Goal: Task Accomplishment & Management: Manage account settings

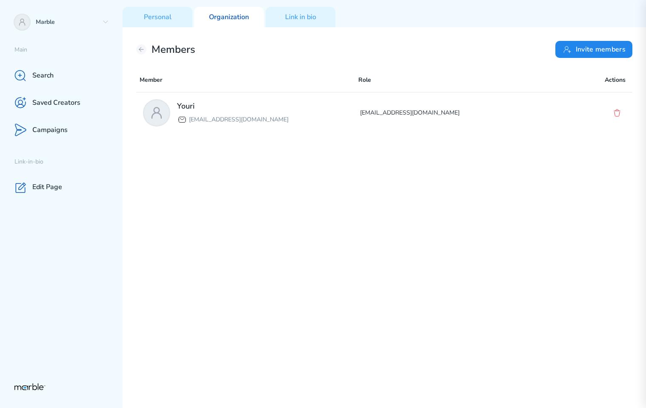
click at [490, 213] on div "Youri yourilazy@gmail.com yourilazy@gmail.com" at bounding box center [384, 248] width 497 height 313
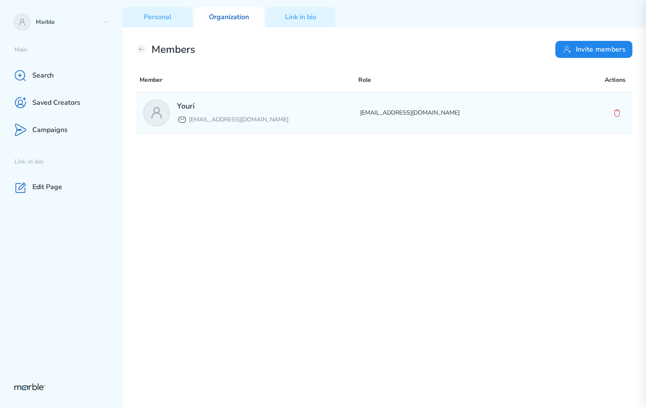
click at [622, 117] on icon at bounding box center [617, 113] width 10 height 10
click at [616, 115] on icon at bounding box center [617, 113] width 10 height 10
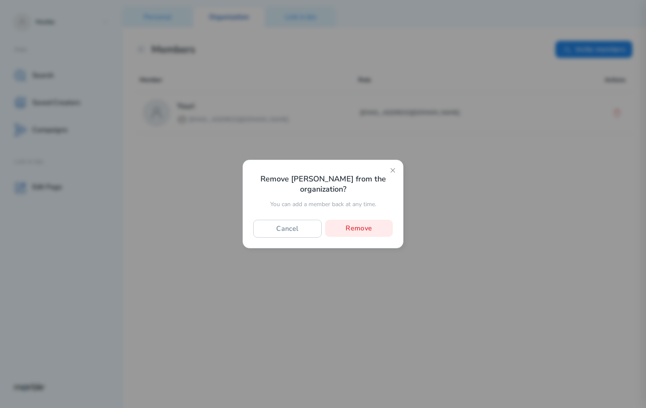
click at [510, 281] on div at bounding box center [323, 204] width 646 height 408
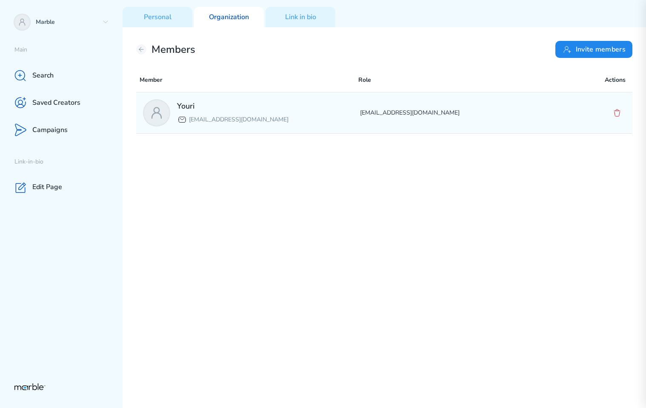
click at [618, 115] on icon at bounding box center [617, 113] width 10 height 10
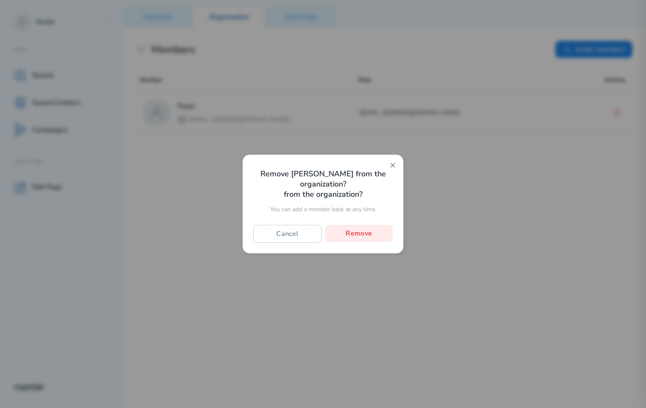
click at [390, 168] on icon at bounding box center [393, 165] width 7 height 7
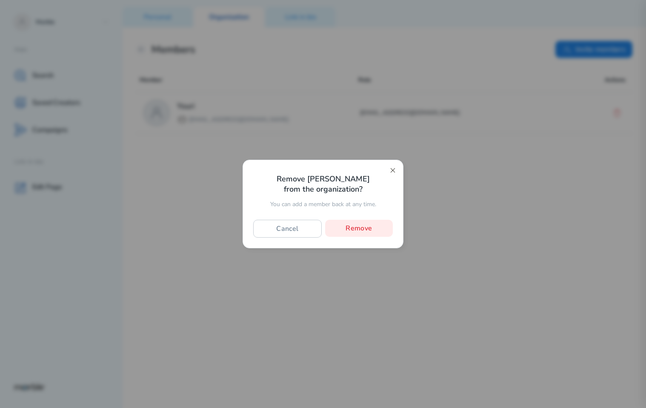
click at [393, 172] on icon at bounding box center [393, 170] width 7 height 7
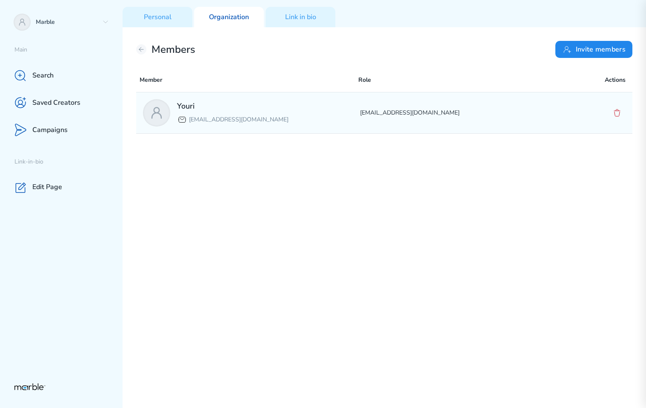
click at [616, 116] on icon at bounding box center [617, 113] width 10 height 10
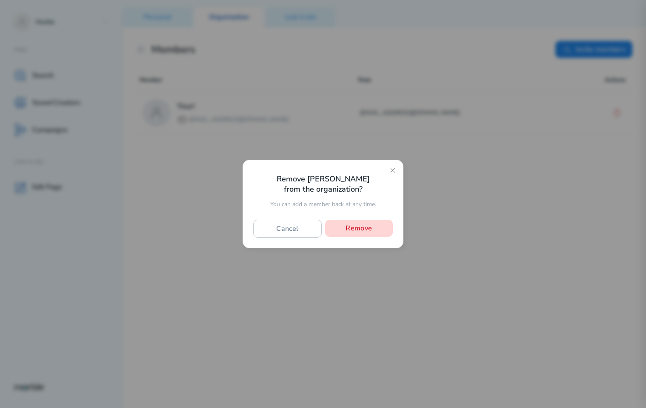
click at [364, 230] on button "Remove" at bounding box center [359, 228] width 68 height 17
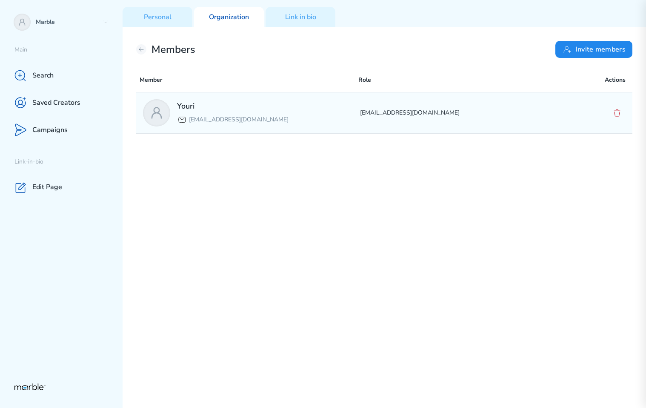
click at [618, 119] on div at bounding box center [617, 112] width 17 height 17
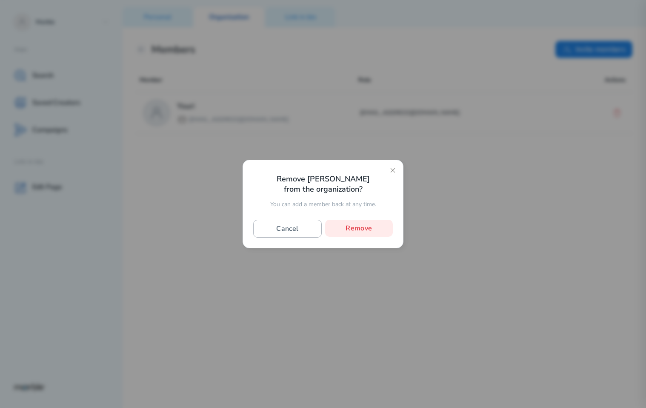
click at [276, 226] on button "Cancel" at bounding box center [287, 229] width 69 height 18
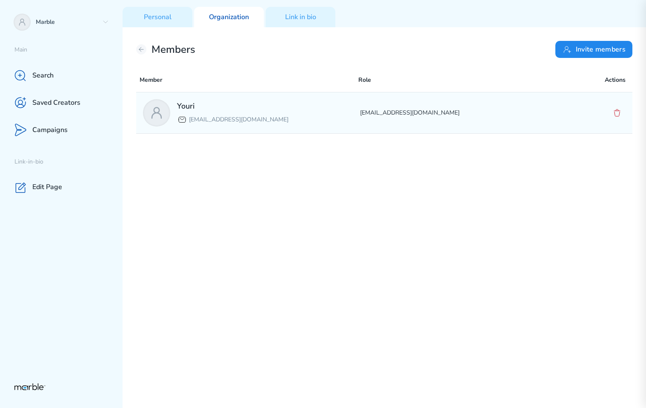
click at [617, 114] on icon at bounding box center [617, 113] width 10 height 10
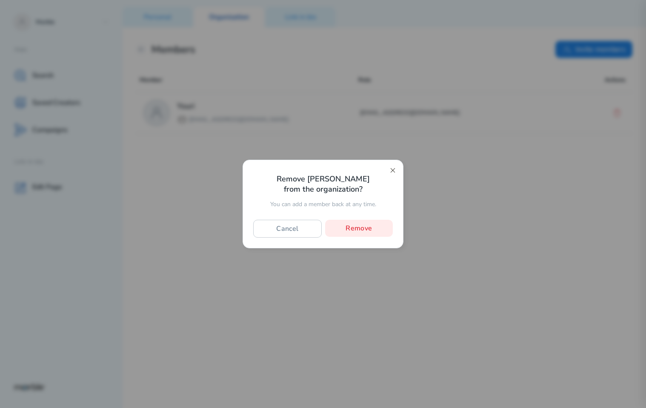
click at [392, 169] on icon at bounding box center [393, 170] width 7 height 7
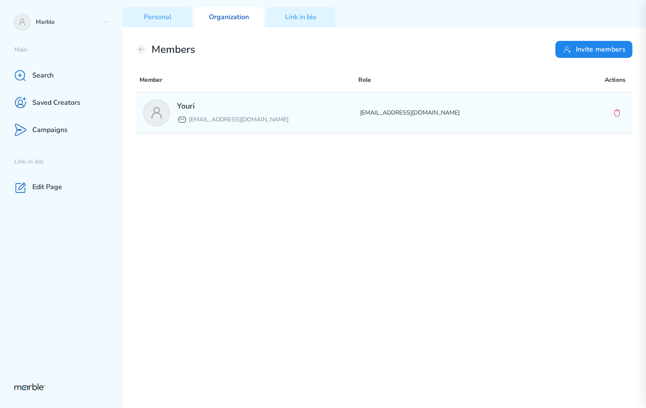
click at [618, 115] on icon at bounding box center [617, 113] width 10 height 10
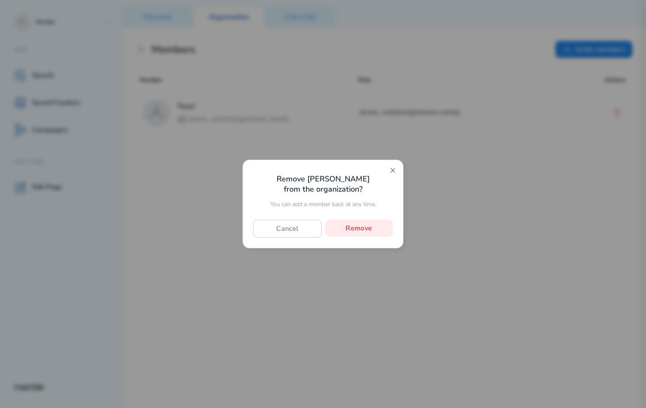
click at [392, 171] on icon at bounding box center [393, 170] width 7 height 7
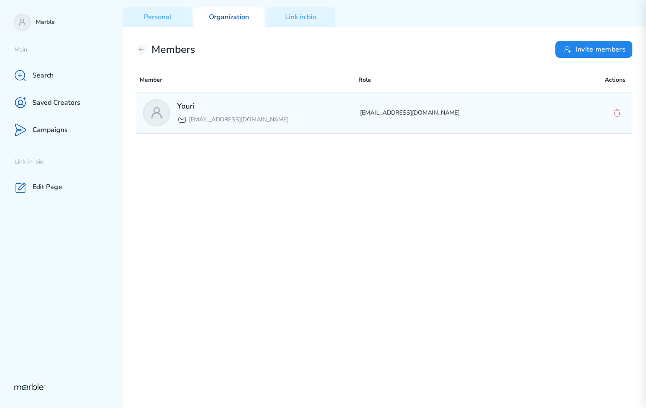
click at [434, 117] on p "[EMAIL_ADDRESS][DOMAIN_NAME]" at bounding box center [468, 113] width 217 height 10
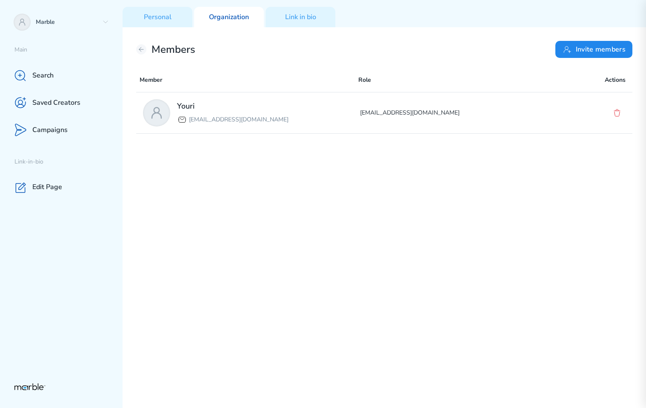
click at [417, 175] on div "Youri yourilazy@gmail.com yourilazy@gmail.com" at bounding box center [384, 248] width 497 height 313
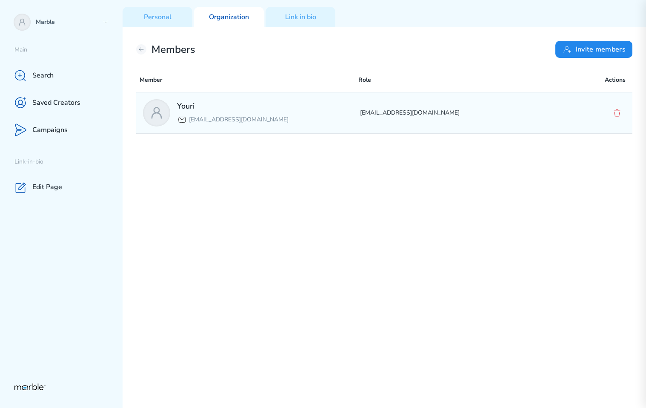
click at [418, 112] on p "[EMAIL_ADDRESS][DOMAIN_NAME]" at bounding box center [468, 113] width 217 height 10
click at [619, 114] on icon at bounding box center [617, 113] width 10 height 10
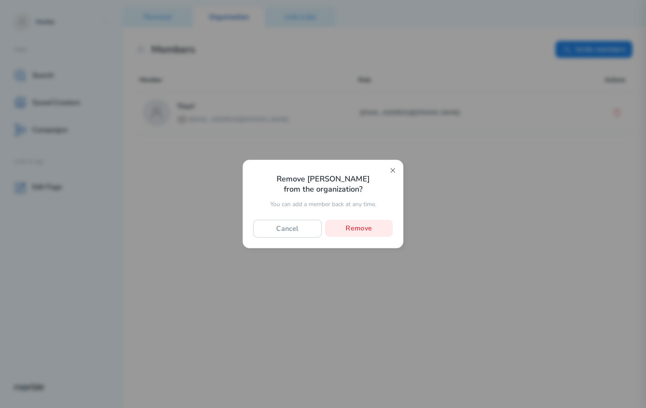
click at [392, 170] on icon at bounding box center [393, 170] width 4 height 4
click at [392, 171] on icon at bounding box center [393, 170] width 4 height 4
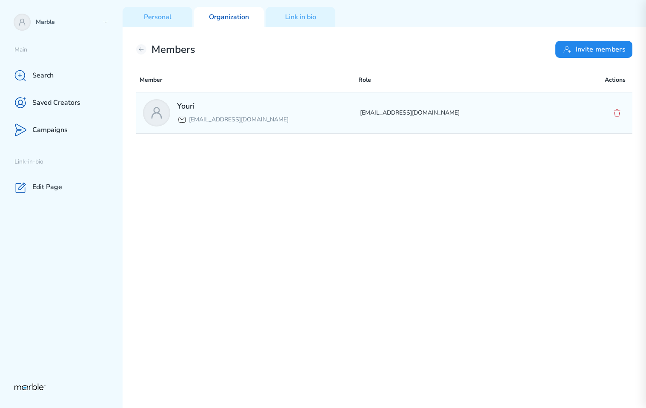
click at [617, 115] on icon at bounding box center [617, 113] width 10 height 10
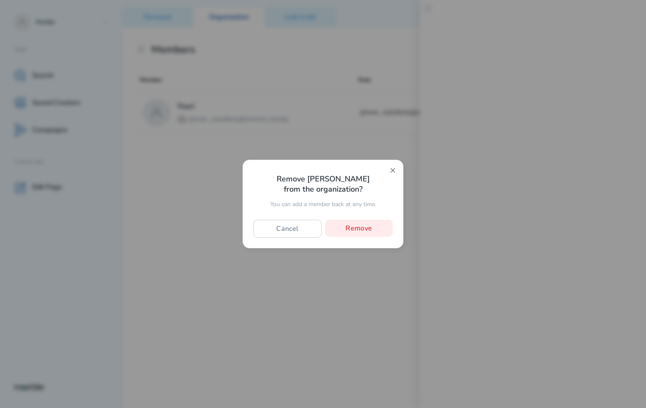
click at [393, 170] on icon at bounding box center [393, 170] width 4 height 4
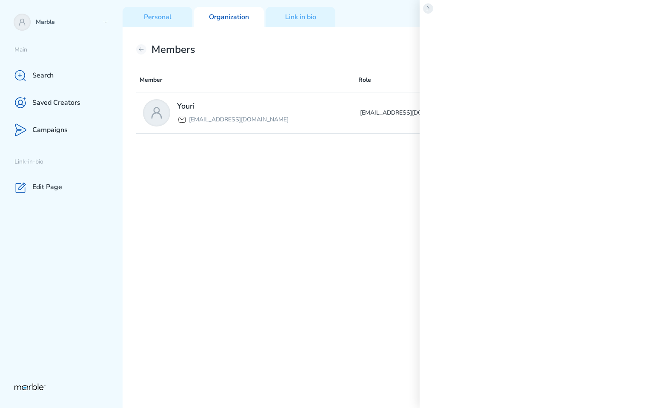
click at [427, 5] on icon at bounding box center [428, 8] width 7 height 7
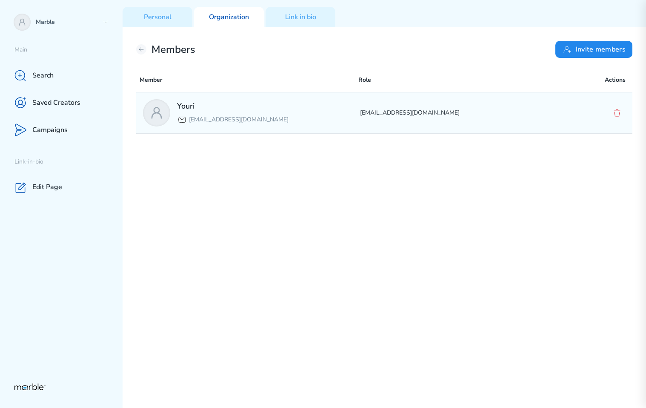
click at [336, 110] on div "Youri yourilazy@gmail.com" at bounding box center [251, 112] width 217 height 27
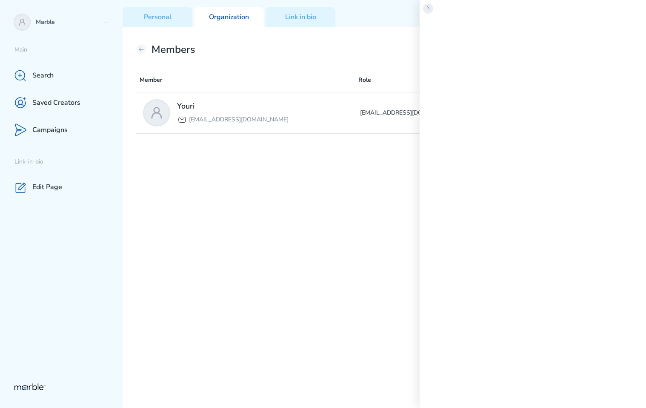
click at [427, 6] on icon at bounding box center [428, 8] width 7 height 7
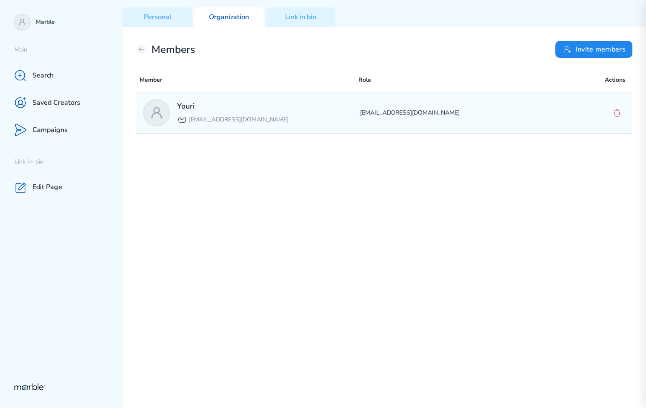
click at [617, 114] on icon at bounding box center [617, 113] width 10 height 10
click at [617, 113] on icon at bounding box center [617, 113] width 10 height 10
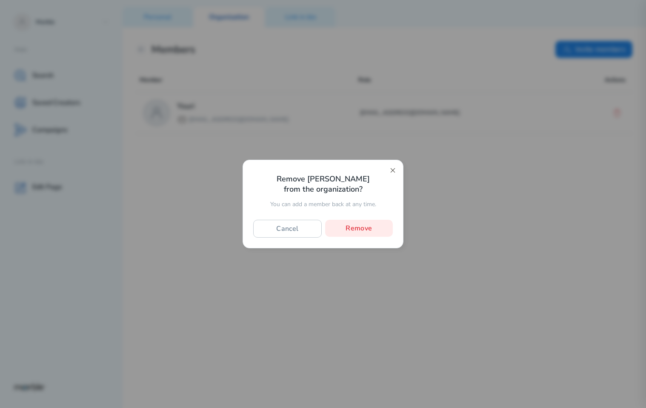
click at [393, 169] on icon at bounding box center [393, 170] width 7 height 7
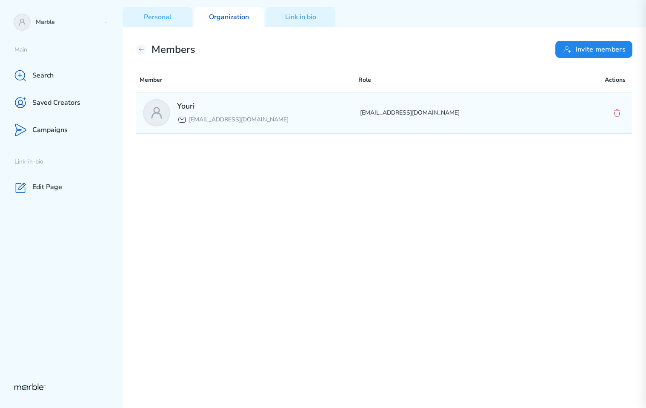
click at [617, 110] on icon at bounding box center [617, 113] width 10 height 10
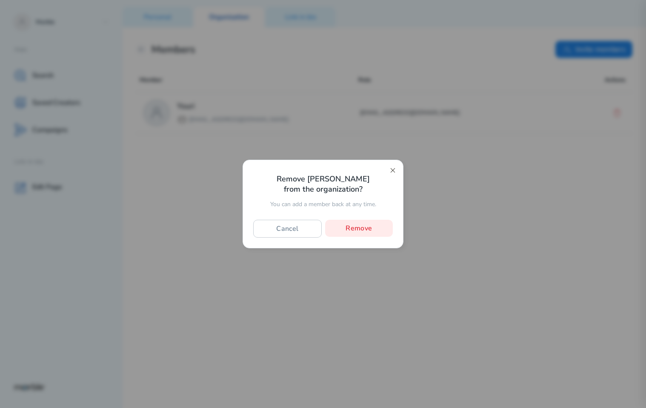
click at [390, 169] on icon at bounding box center [393, 170] width 7 height 7
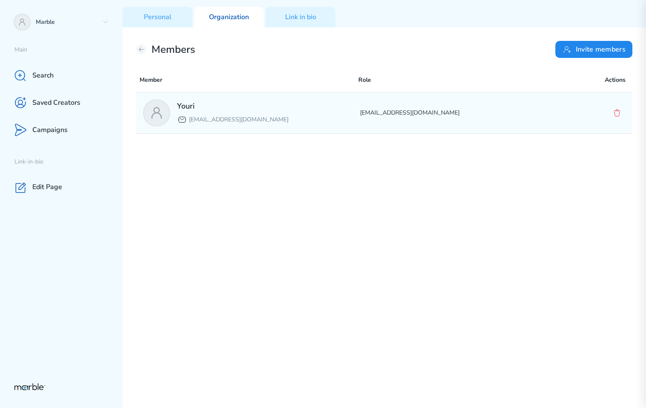
click at [462, 114] on p "yourilazy@gmail.com" at bounding box center [468, 113] width 217 height 10
click at [321, 108] on div "Youri [EMAIL_ADDRESS][DOMAIN_NAME]" at bounding box center [251, 112] width 217 height 27
click at [454, 123] on div "Youri [EMAIL_ADDRESS][DOMAIN_NAME] [EMAIL_ADDRESS][DOMAIN_NAME]" at bounding box center [384, 112] width 497 height 41
click at [443, 109] on p "[EMAIL_ADDRESS][DOMAIN_NAME]" at bounding box center [468, 113] width 217 height 10
click at [331, 110] on div "Youri yourilazy@gmail.com" at bounding box center [251, 112] width 217 height 27
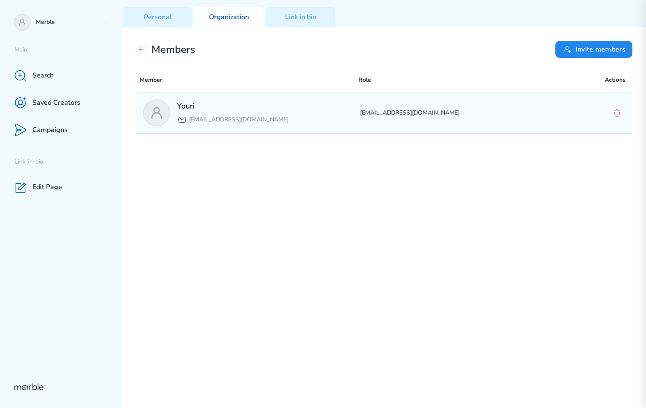
click at [468, 121] on div "Youri [EMAIL_ADDRESS][DOMAIN_NAME] [EMAIL_ADDRESS][DOMAIN_NAME]" at bounding box center [384, 112] width 497 height 41
click at [443, 119] on div "Youri [EMAIL_ADDRESS][DOMAIN_NAME] [EMAIL_ADDRESS][DOMAIN_NAME]" at bounding box center [384, 112] width 497 height 41
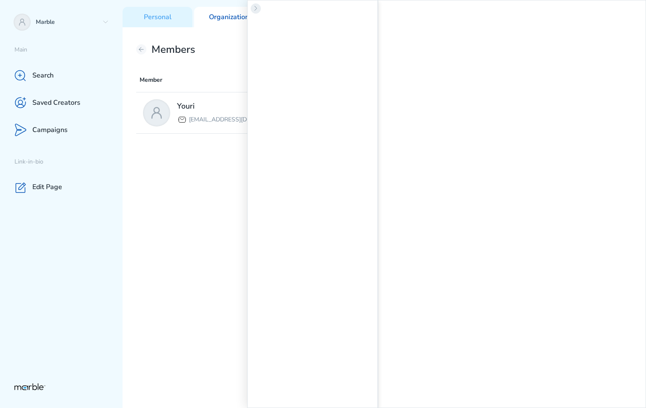
click at [255, 9] on icon at bounding box center [256, 8] width 7 height 7
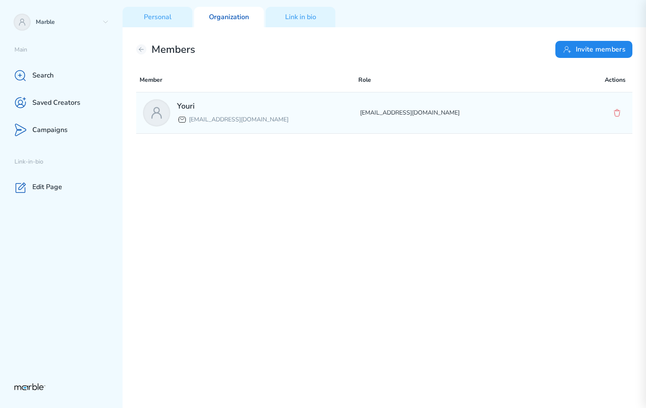
click at [541, 108] on p "[EMAIL_ADDRESS][DOMAIN_NAME]" at bounding box center [468, 113] width 217 height 10
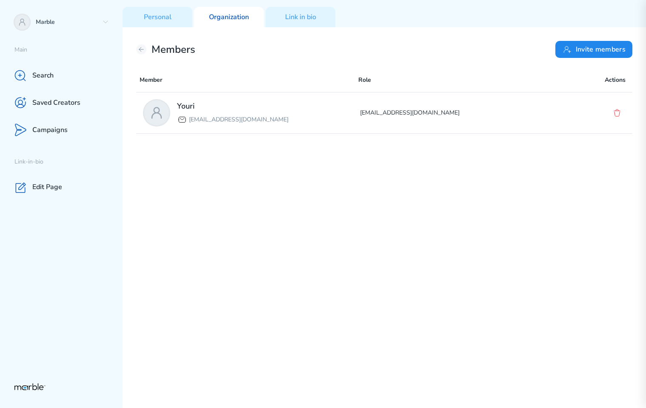
click at [450, 115] on p "[EMAIL_ADDRESS][DOMAIN_NAME]" at bounding box center [468, 113] width 217 height 10
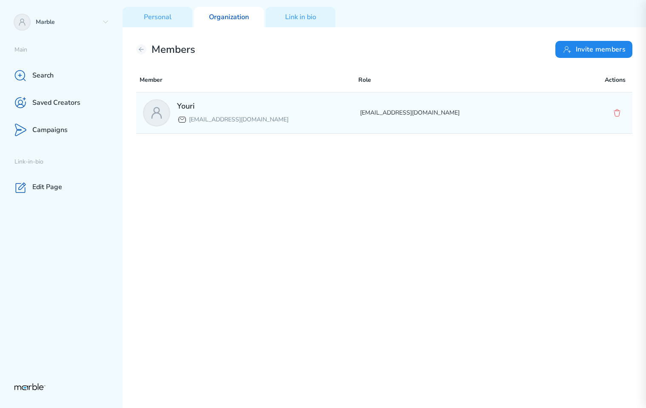
click at [450, 115] on p "[EMAIL_ADDRESS][DOMAIN_NAME]" at bounding box center [468, 113] width 217 height 10
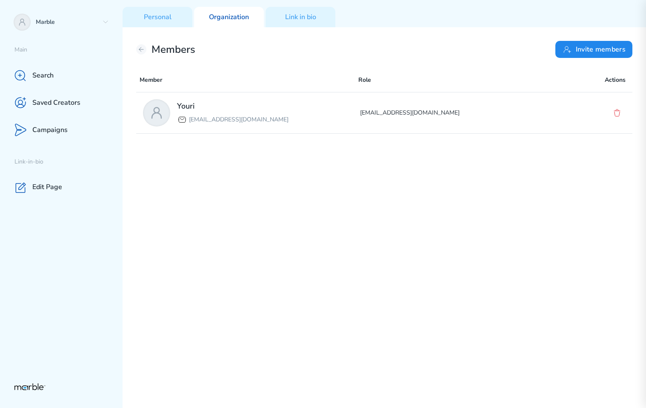
click at [498, 61] on div "Members Invite members Member Role Actions Youri yourilazy@gmail.com yourilazy@…" at bounding box center [385, 217] width 524 height 381
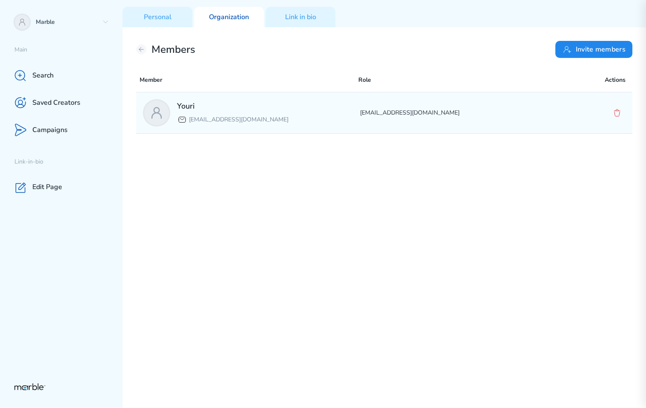
click at [482, 93] on div "Youri [EMAIL_ADDRESS][DOMAIN_NAME] [EMAIL_ADDRESS][DOMAIN_NAME]" at bounding box center [384, 112] width 497 height 41
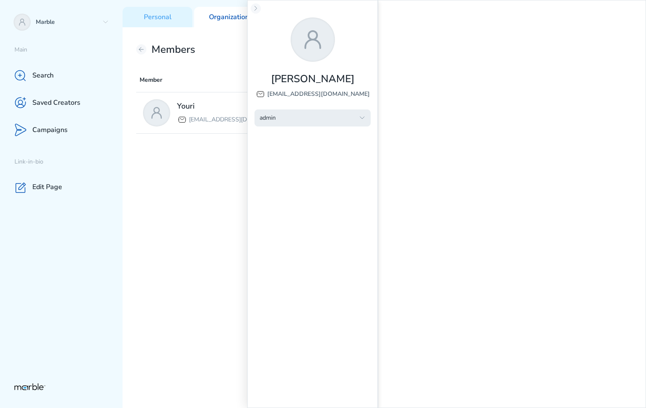
click at [350, 119] on div "admin" at bounding box center [307, 118] width 95 height 8
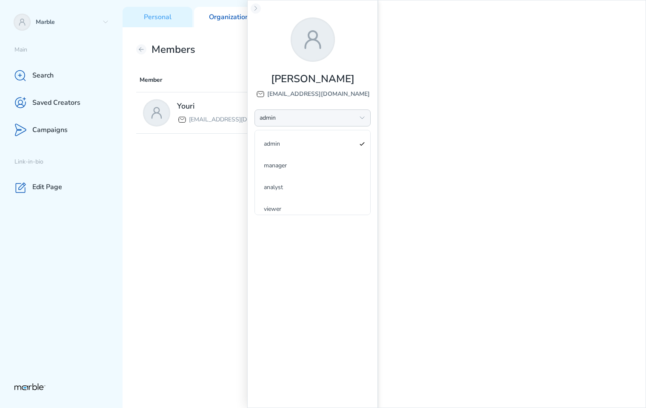
click at [350, 119] on div "admin" at bounding box center [307, 118] width 95 height 8
click at [364, 78] on div "Yuri yuri3455@gmail.com admin admin manager analyst viewer" at bounding box center [312, 204] width 131 height 408
click at [313, 220] on div "Yuri yuri3455@gmail.com admin admin manager analyst viewer" at bounding box center [312, 204] width 131 height 408
click at [334, 118] on div "admin" at bounding box center [307, 118] width 95 height 8
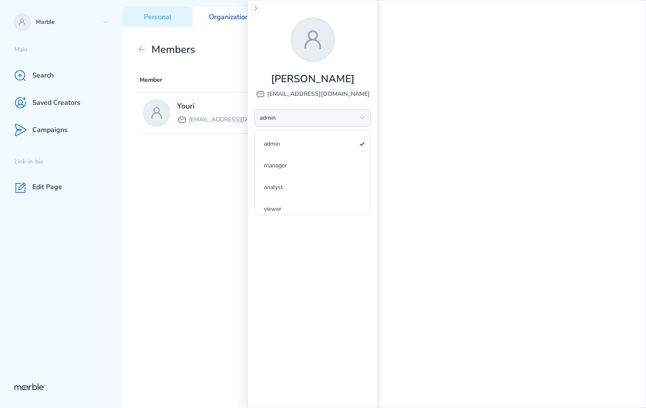
click at [364, 59] on div "Yuri yuri3455@gmail.com admin admin manager analyst viewer" at bounding box center [312, 204] width 131 height 408
click at [327, 121] on div "admin" at bounding box center [307, 118] width 95 height 8
click at [374, 85] on div "Yuri yuri3455@gmail.com admin admin manager analyst viewer" at bounding box center [312, 204] width 131 height 408
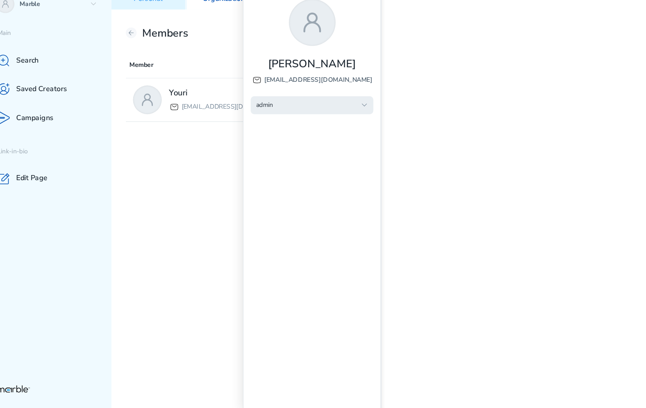
click at [309, 118] on div "admin" at bounding box center [307, 118] width 95 height 8
click at [318, 270] on div "Yuri yuri3455@gmail.com admin admin manager analyst viewer" at bounding box center [312, 204] width 131 height 408
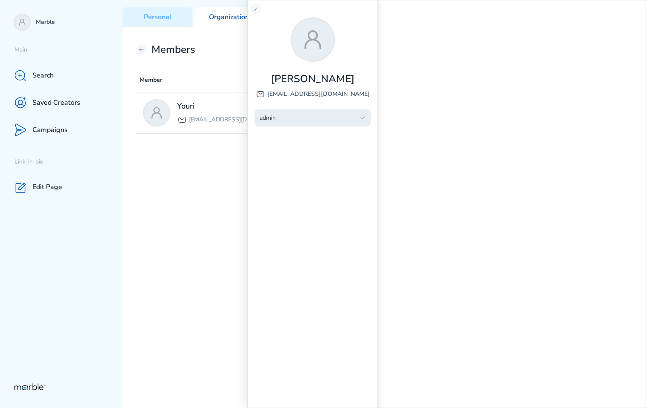
click at [340, 120] on button "admin" at bounding box center [313, 117] width 116 height 17
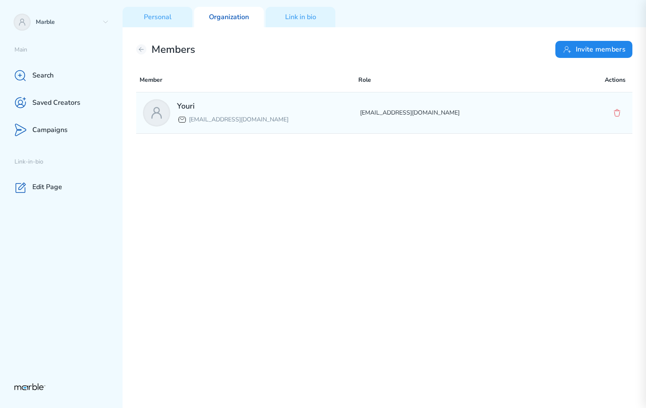
click at [431, 98] on div "Youri [EMAIL_ADDRESS][DOMAIN_NAME] [EMAIL_ADDRESS][DOMAIN_NAME]" at bounding box center [384, 112] width 497 height 41
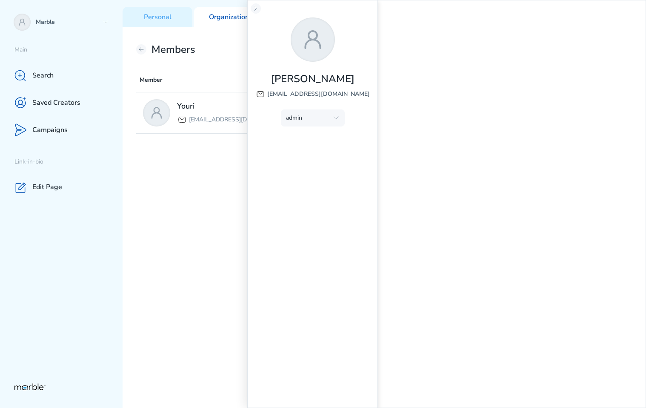
click at [188, 188] on div "Youri [EMAIL_ADDRESS][DOMAIN_NAME] [EMAIL_ADDRESS][DOMAIN_NAME]" at bounding box center [384, 248] width 497 height 313
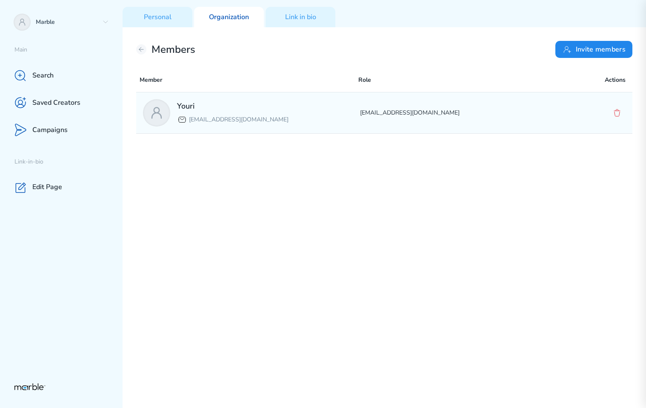
click at [433, 123] on div "Youri yourilazy@gmail.com yourilazy@gmail.com" at bounding box center [384, 112] width 497 height 41
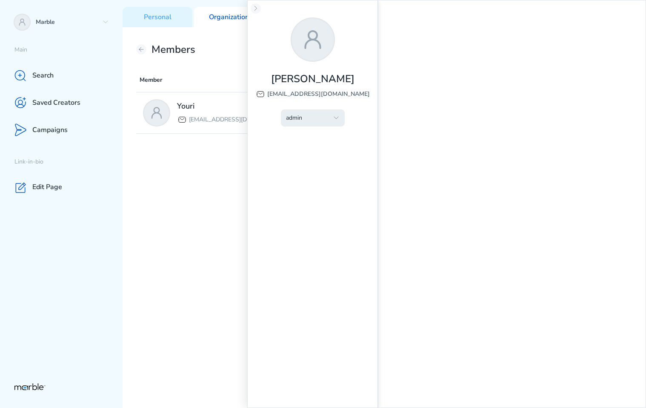
click at [337, 119] on icon "button" at bounding box center [336, 118] width 7 height 7
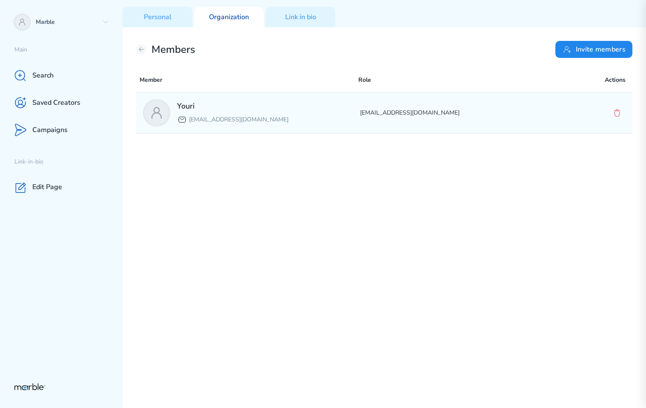
click at [457, 111] on p "[EMAIL_ADDRESS][DOMAIN_NAME]" at bounding box center [468, 113] width 217 height 10
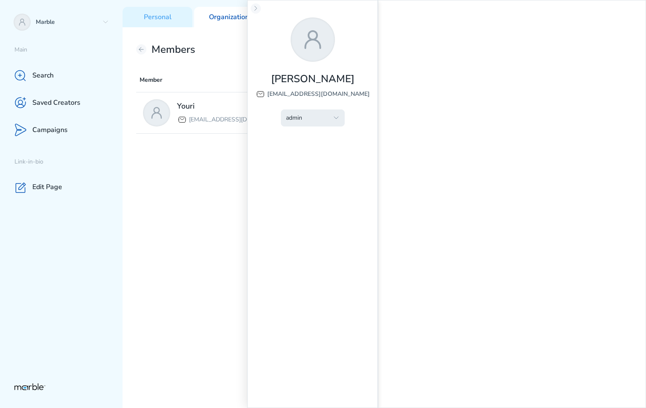
click at [339, 121] on icon "button" at bounding box center [336, 118] width 7 height 7
click at [346, 127] on div "Yuri [EMAIL_ADDRESS][DOMAIN_NAME] admin admin manager analyst viewer" at bounding box center [312, 204] width 131 height 408
click at [320, 121] on button "admin" at bounding box center [313, 117] width 64 height 17
click at [316, 155] on span "manager" at bounding box center [307, 156] width 38 height 8
click at [324, 118] on button "admin" at bounding box center [313, 117] width 64 height 17
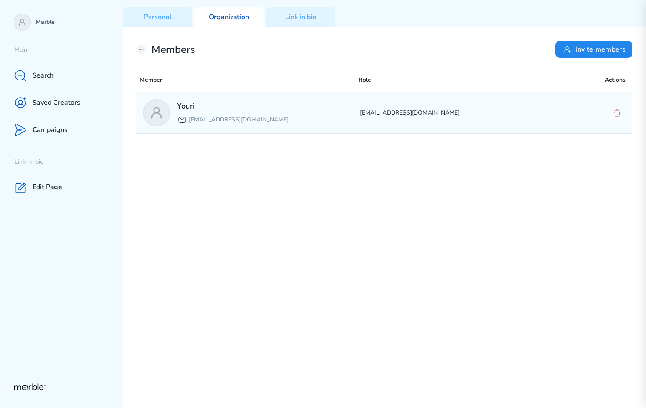
click at [484, 110] on p "[EMAIL_ADDRESS][DOMAIN_NAME]" at bounding box center [468, 113] width 217 height 10
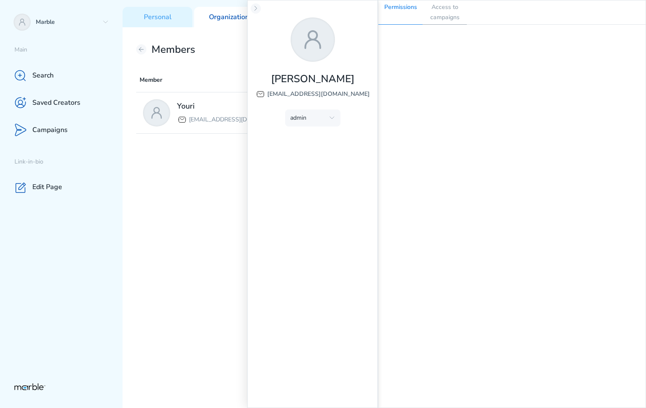
click at [452, 7] on p "Access to campaigns" at bounding box center [445, 12] width 44 height 24
click at [400, 6] on p "Permissions" at bounding box center [401, 12] width 44 height 24
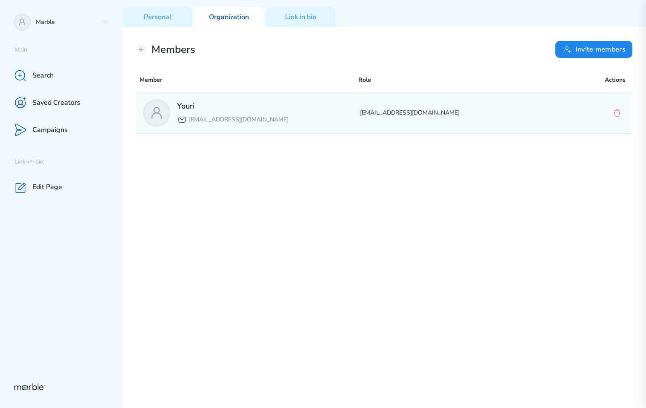
click at [513, 125] on div "Youri yourilazy@gmail.com yourilazy@gmail.com" at bounding box center [384, 112] width 497 height 41
click at [446, 109] on p "[EMAIL_ADDRESS][DOMAIN_NAME]" at bounding box center [468, 113] width 217 height 10
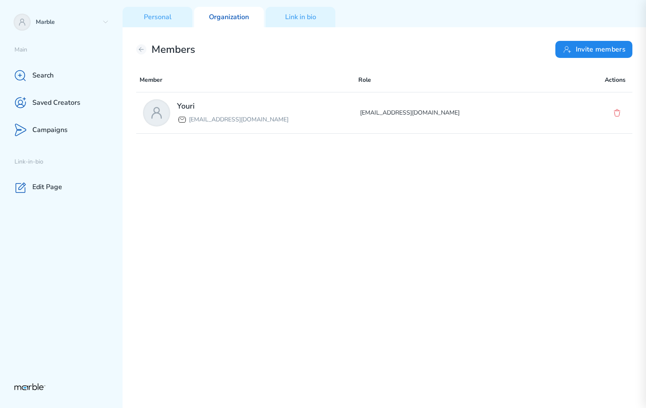
drag, startPoint x: 0, startPoint y: 0, endPoint x: 465, endPoint y: 106, distance: 477.0
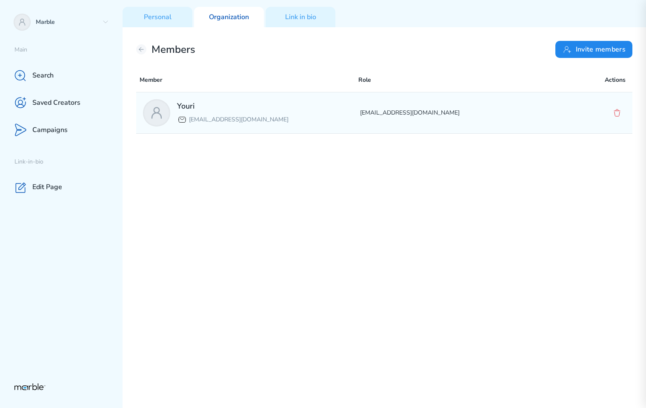
click at [465, 106] on div "Youri [EMAIL_ADDRESS][DOMAIN_NAME] [EMAIL_ADDRESS][DOMAIN_NAME]" at bounding box center [384, 112] width 497 height 41
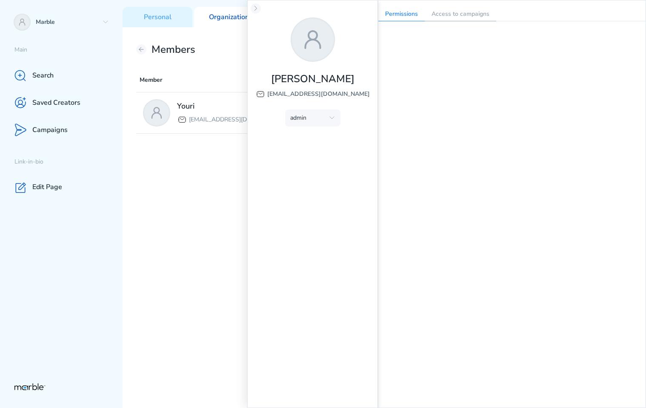
click at [448, 17] on p "Access to campaigns" at bounding box center [461, 14] width 72 height 14
click at [401, 12] on p "Permissions" at bounding box center [402, 14] width 46 height 14
click at [445, 14] on p "Access to campaigns" at bounding box center [461, 14] width 72 height 14
click at [405, 17] on p "Permissions" at bounding box center [402, 14] width 46 height 14
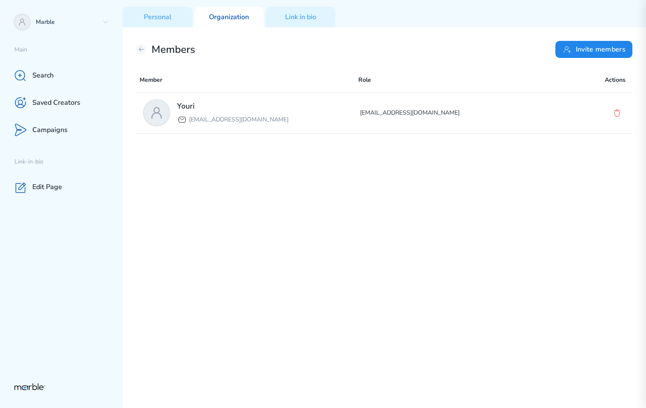
click at [442, 123] on div "Youri [EMAIL_ADDRESS][DOMAIN_NAME] [EMAIL_ADDRESS][DOMAIN_NAME]" at bounding box center [384, 112] width 497 height 41
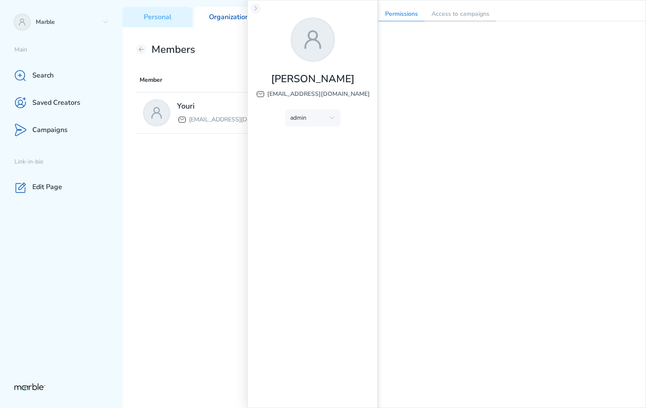
click at [458, 13] on p "Access to campaigns" at bounding box center [461, 14] width 72 height 14
click at [404, 15] on p "Permissions" at bounding box center [402, 14] width 46 height 14
click at [465, 16] on p "Access to campaigns" at bounding box center [461, 14] width 72 height 14
click at [413, 17] on p "Permissions" at bounding box center [402, 14] width 46 height 14
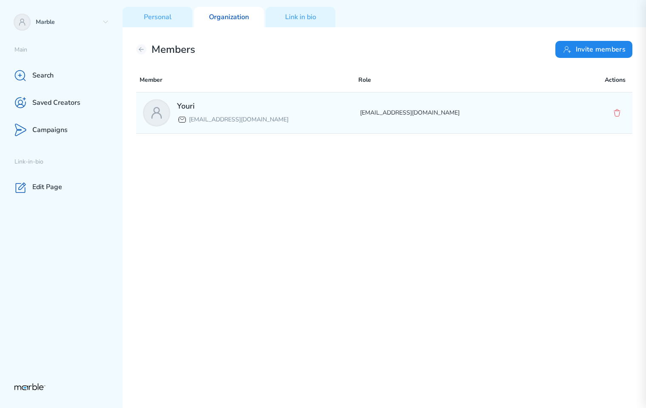
click at [531, 124] on div "Youri [EMAIL_ADDRESS][DOMAIN_NAME] [EMAIL_ADDRESS][DOMAIN_NAME]" at bounding box center [384, 112] width 497 height 41
click at [439, 107] on div "Youri yourilazy@gmail.com yourilazy@gmail.com" at bounding box center [384, 112] width 497 height 41
click at [485, 108] on p "[EMAIL_ADDRESS][DOMAIN_NAME]" at bounding box center [468, 113] width 217 height 10
drag, startPoint x: 0, startPoint y: 0, endPoint x: 471, endPoint y: 108, distance: 483.2
click at [471, 108] on p "[EMAIL_ADDRESS][DOMAIN_NAME]" at bounding box center [468, 113] width 217 height 10
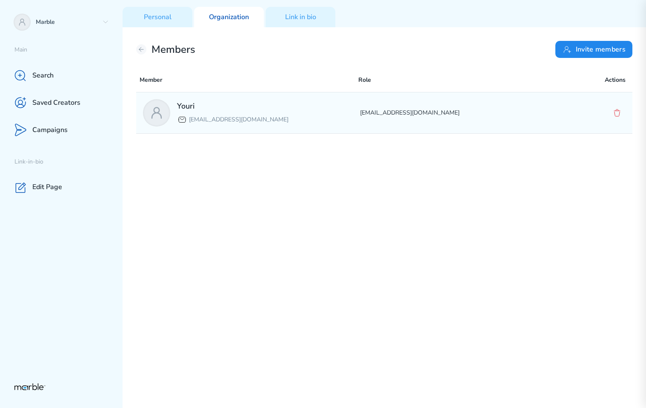
click at [443, 119] on div "Youri [EMAIL_ADDRESS][DOMAIN_NAME] [EMAIL_ADDRESS][DOMAIN_NAME]" at bounding box center [384, 112] width 497 height 41
click at [516, 118] on div "Youri [EMAIL_ADDRESS][DOMAIN_NAME] [EMAIL_ADDRESS][DOMAIN_NAME]" at bounding box center [384, 112] width 497 height 41
click at [310, 128] on div "Youri [EMAIL_ADDRESS][DOMAIN_NAME] [EMAIL_ADDRESS][DOMAIN_NAME]" at bounding box center [384, 112] width 497 height 41
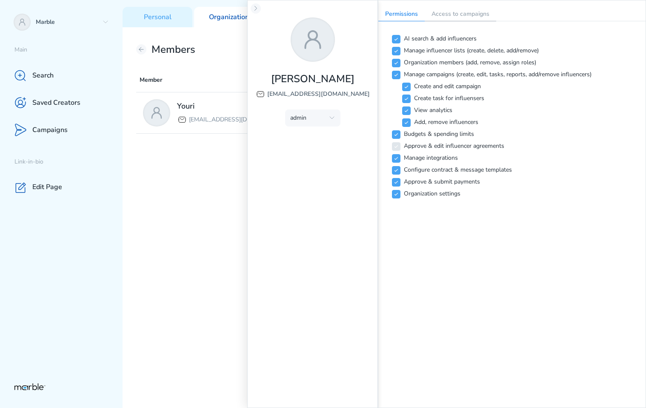
click at [464, 14] on p "Access to campaigns" at bounding box center [461, 14] width 72 height 14
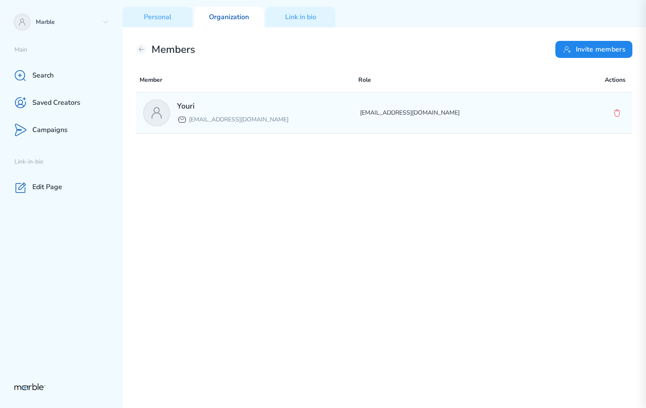
click at [502, 115] on p "[EMAIL_ADDRESS][DOMAIN_NAME]" at bounding box center [468, 113] width 217 height 10
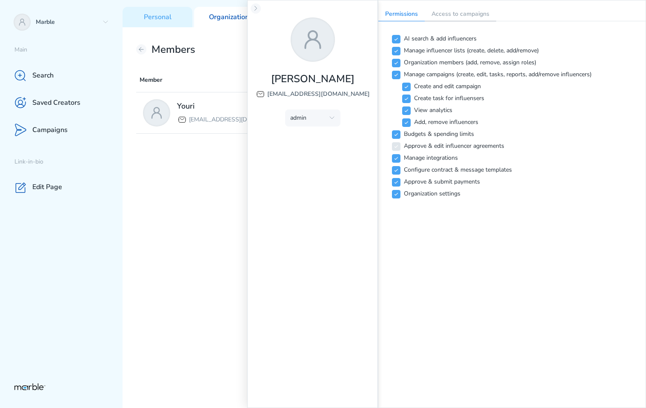
click at [454, 11] on p "Access to campaigns" at bounding box center [461, 14] width 72 height 14
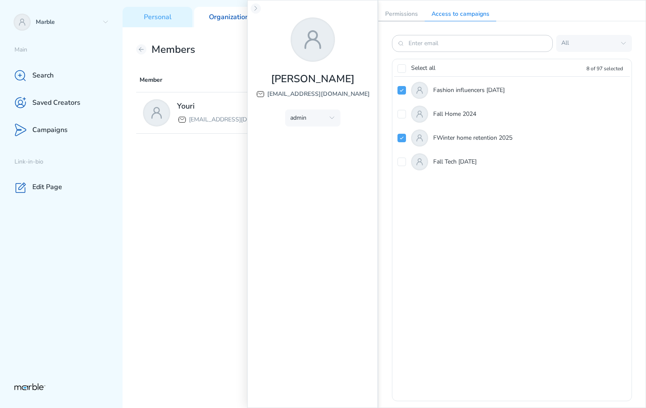
click at [399, 14] on p "Permissions" at bounding box center [402, 14] width 46 height 14
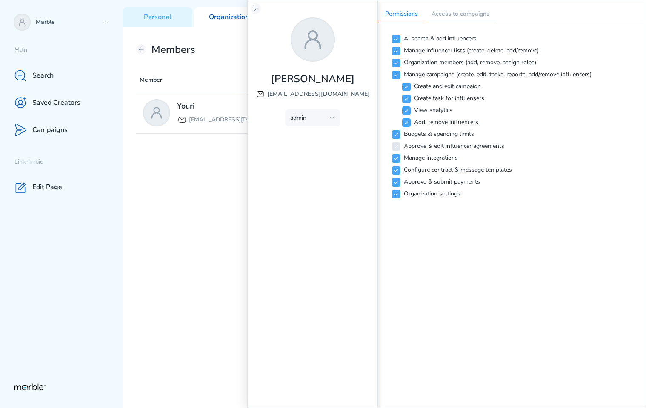
click at [475, 13] on p "Access to campaigns" at bounding box center [461, 14] width 72 height 14
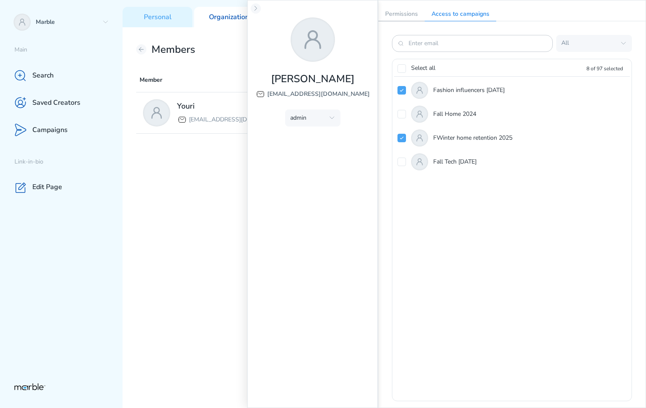
click at [412, 12] on p "Permissions" at bounding box center [402, 14] width 46 height 14
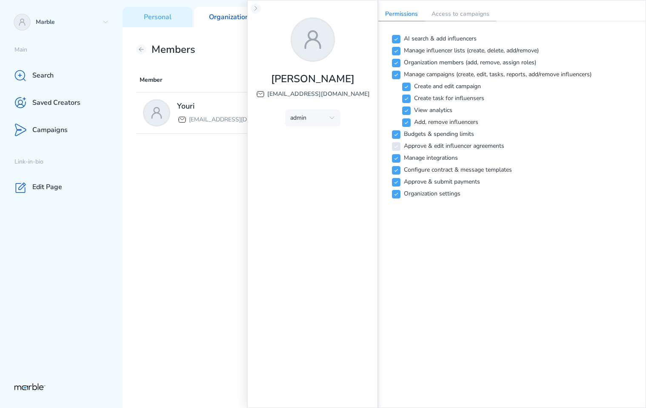
click at [459, 9] on p "Access to campaigns" at bounding box center [461, 14] width 72 height 14
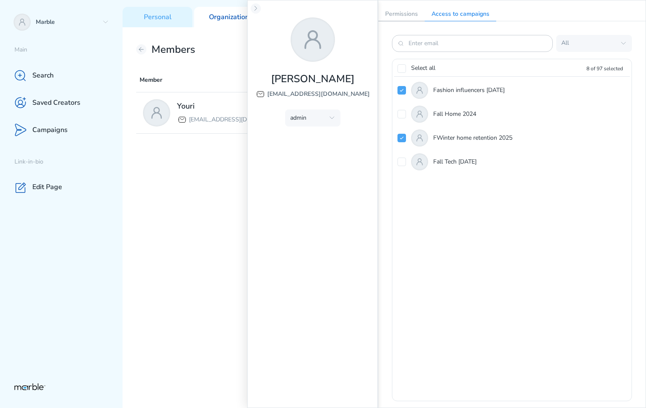
click at [401, 9] on p "Permissions" at bounding box center [402, 14] width 46 height 14
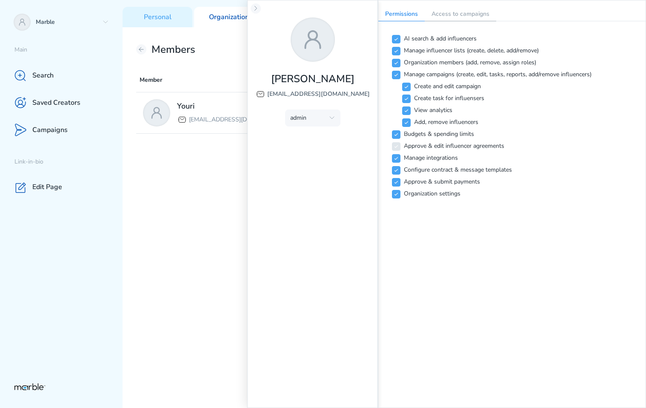
click at [470, 15] on p "Access to campaigns" at bounding box center [461, 14] width 72 height 14
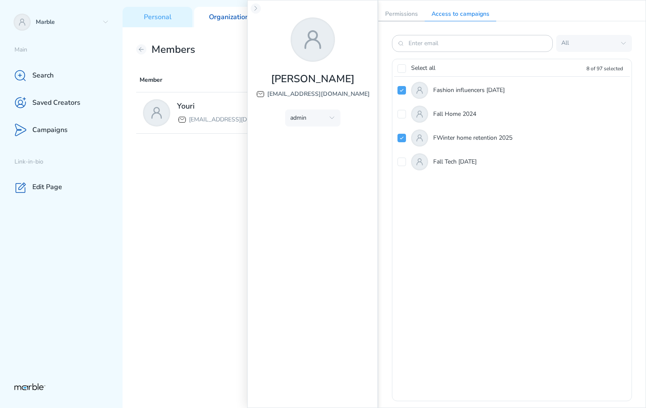
click at [411, 12] on p "Permissions" at bounding box center [402, 14] width 46 height 14
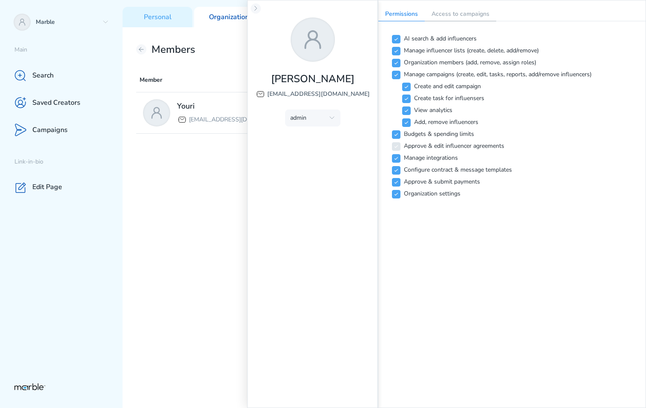
click at [456, 16] on p "Access to campaigns" at bounding box center [461, 14] width 72 height 14
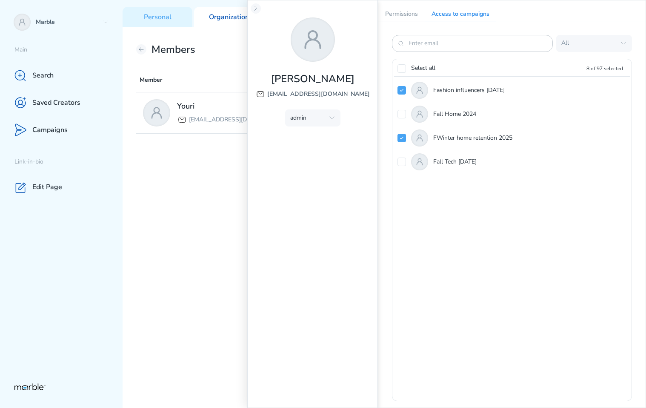
click at [403, 13] on p "Permissions" at bounding box center [402, 14] width 46 height 14
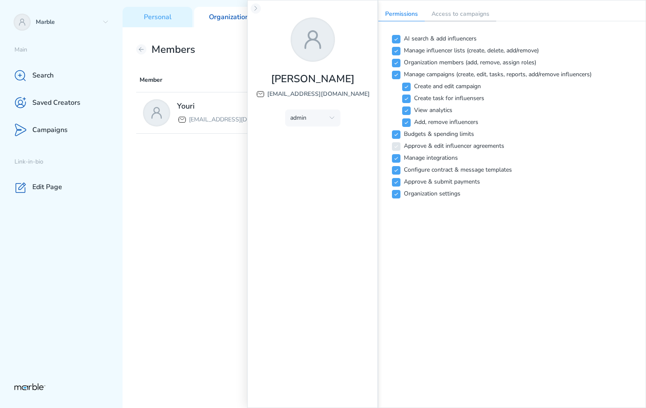
click at [449, 15] on p "Access to campaigns" at bounding box center [461, 14] width 72 height 14
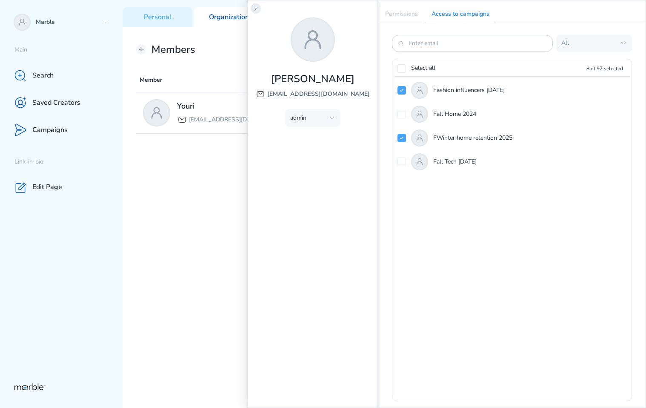
click at [254, 7] on icon at bounding box center [256, 8] width 7 height 7
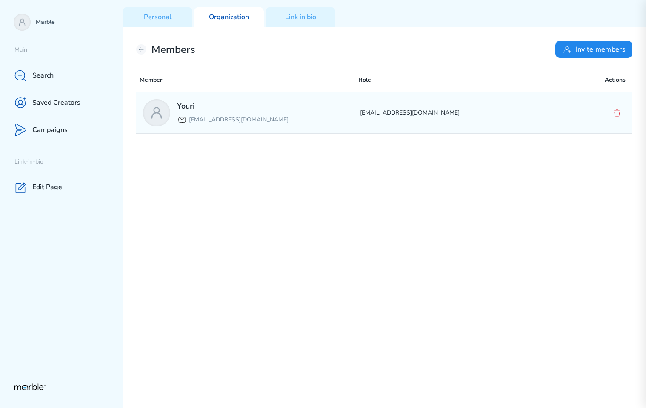
click at [459, 113] on p "[EMAIL_ADDRESS][DOMAIN_NAME]" at bounding box center [468, 113] width 217 height 10
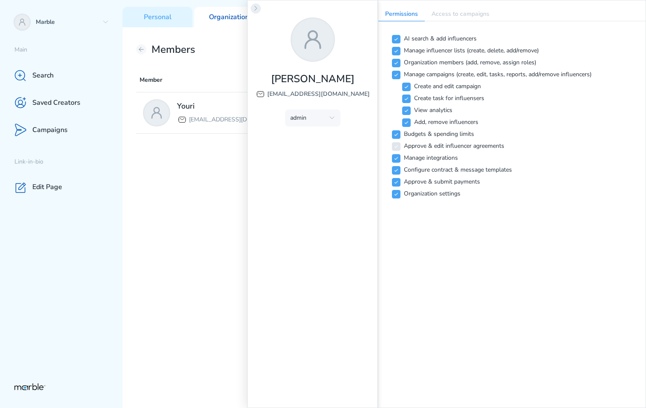
click at [257, 7] on icon at bounding box center [256, 8] width 7 height 7
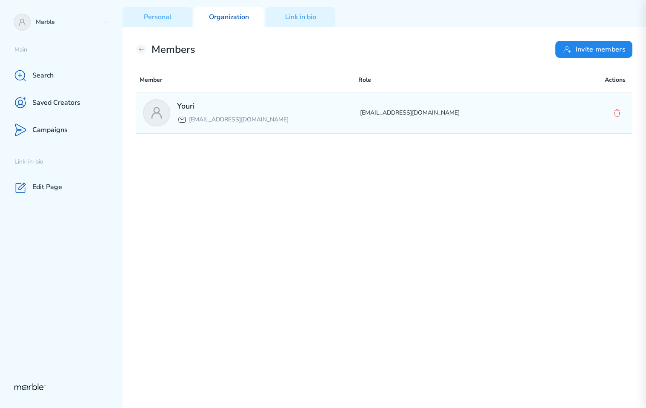
click at [458, 112] on p "[EMAIL_ADDRESS][DOMAIN_NAME]" at bounding box center [468, 113] width 217 height 10
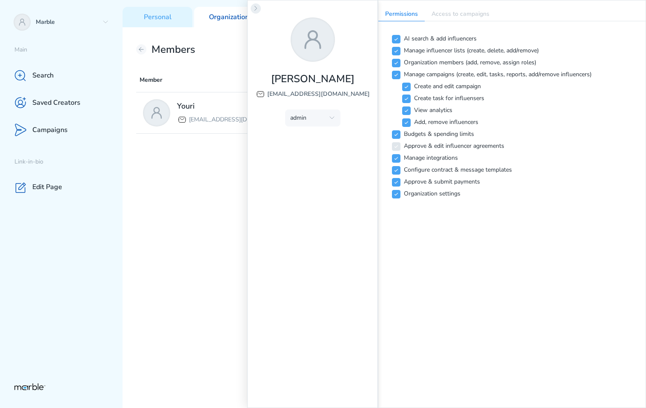
click at [254, 9] on icon at bounding box center [256, 8] width 7 height 7
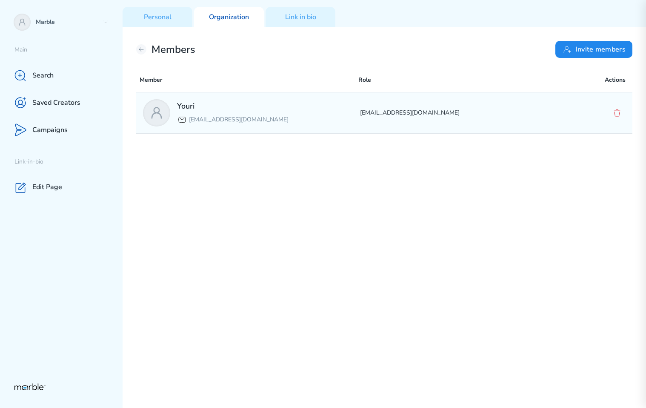
click at [438, 123] on div "Youri [EMAIL_ADDRESS][DOMAIN_NAME] [EMAIL_ADDRESS][DOMAIN_NAME]" at bounding box center [384, 112] width 497 height 41
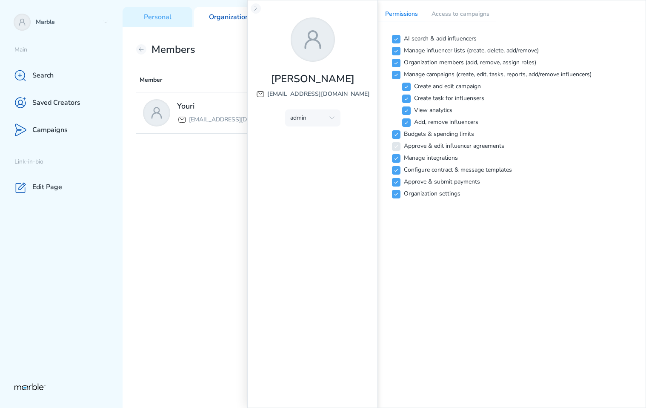
click at [464, 14] on p "Access to campaigns" at bounding box center [461, 14] width 72 height 14
click at [411, 12] on p "Permissions" at bounding box center [402, 14] width 46 height 14
click at [460, 17] on p "Access to campaigns" at bounding box center [461, 14] width 72 height 14
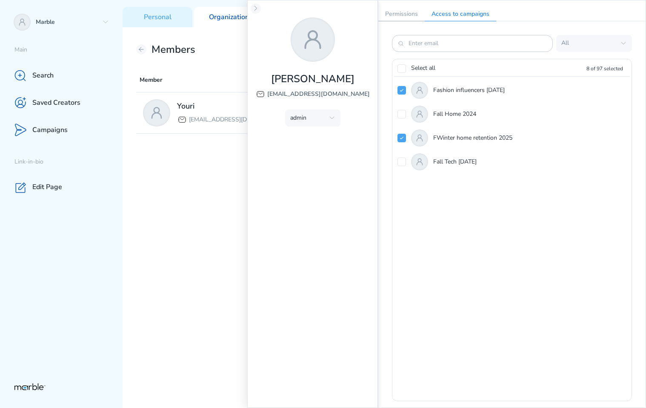
click at [403, 17] on p "Permissions" at bounding box center [402, 14] width 46 height 14
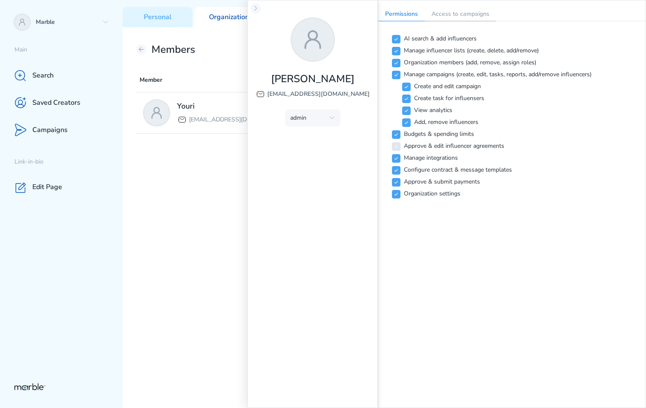
click at [454, 18] on p "Access to campaigns" at bounding box center [461, 14] width 72 height 14
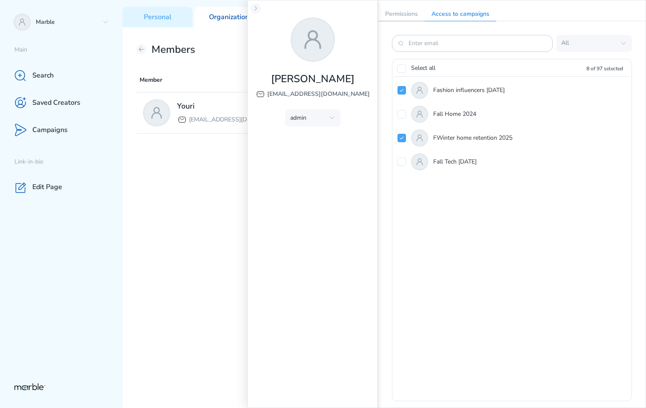
click at [402, 13] on p "Permissions" at bounding box center [402, 14] width 46 height 14
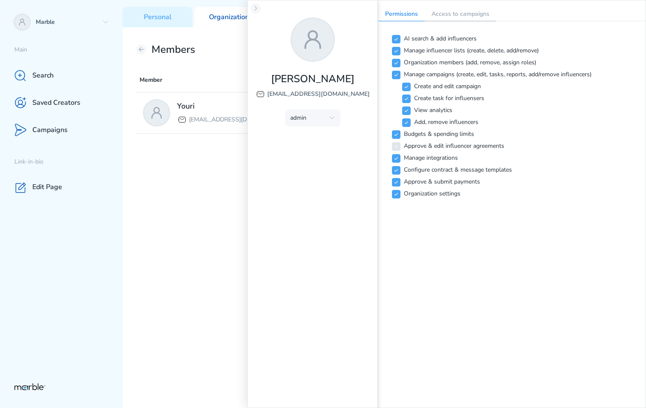
click at [449, 17] on p "Access to campaigns" at bounding box center [461, 14] width 72 height 14
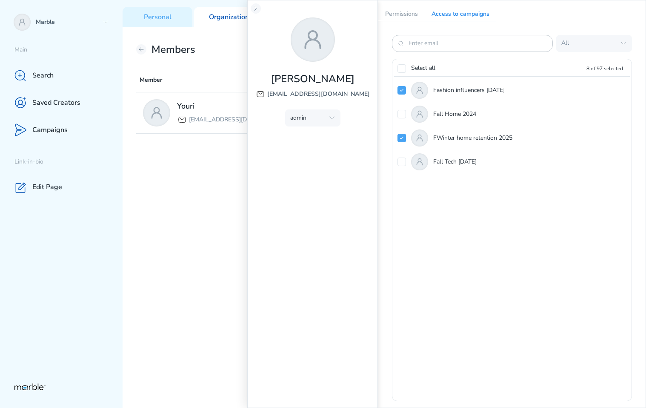
click at [410, 10] on p "Permissions" at bounding box center [402, 14] width 46 height 14
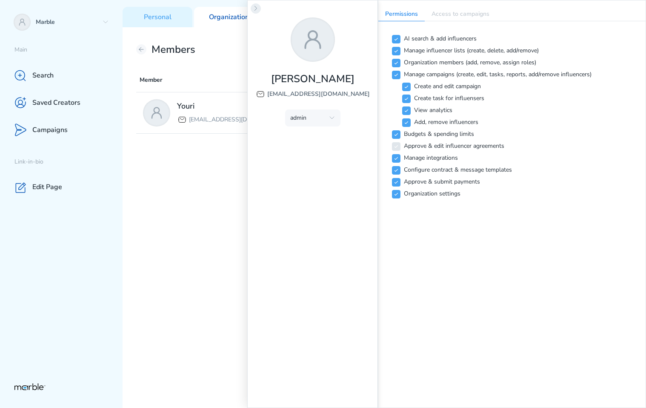
click at [256, 8] on icon at bounding box center [256, 8] width 2 height 4
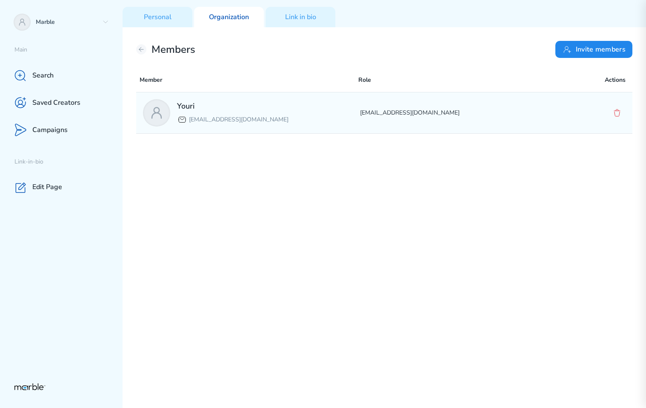
click at [501, 123] on div "Youri [EMAIL_ADDRESS][DOMAIN_NAME] [EMAIL_ADDRESS][DOMAIN_NAME]" at bounding box center [384, 112] width 497 height 41
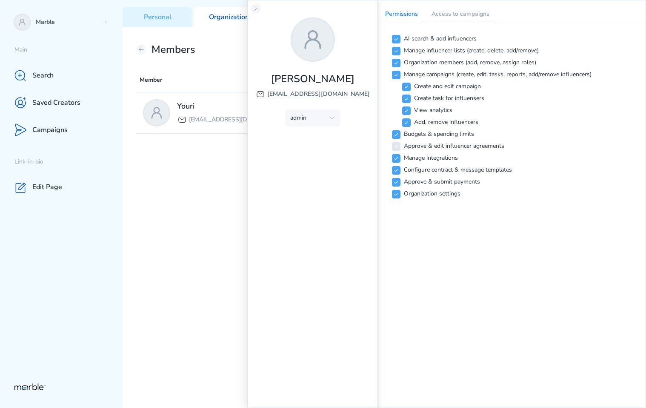
click at [450, 12] on p "Access to campaigns" at bounding box center [461, 14] width 72 height 14
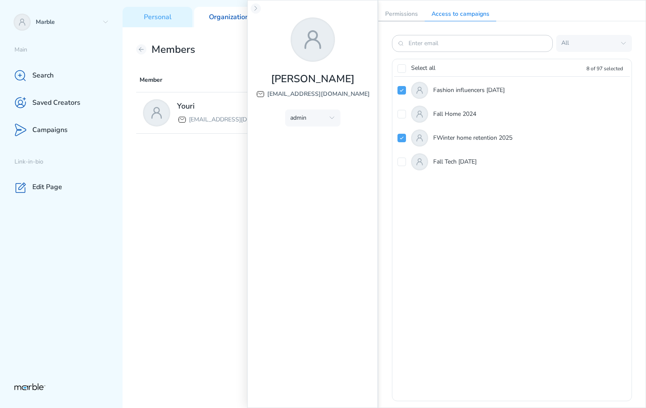
click at [402, 8] on p "Permissions" at bounding box center [402, 14] width 46 height 14
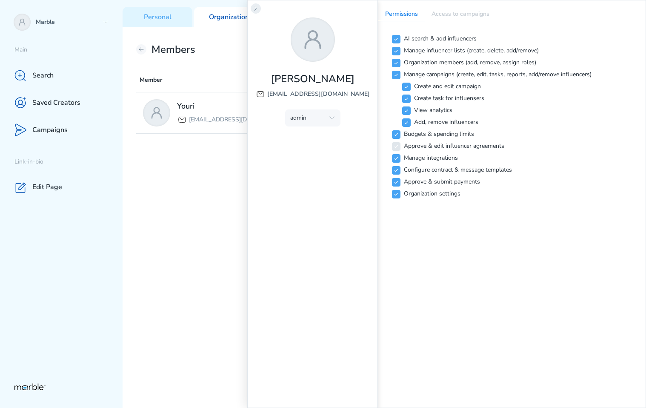
click at [255, 6] on icon at bounding box center [256, 8] width 2 height 4
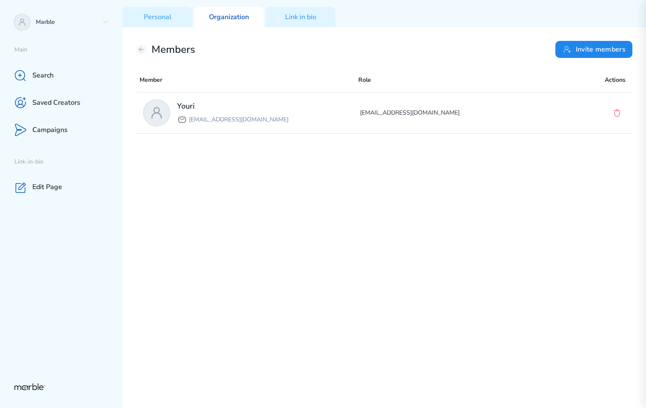
click at [389, 264] on div "Youri [EMAIL_ADDRESS][DOMAIN_NAME] [EMAIL_ADDRESS][DOMAIN_NAME]" at bounding box center [384, 248] width 497 height 313
click at [471, 174] on div "Youri [EMAIL_ADDRESS][DOMAIN_NAME] [EMAIL_ADDRESS][DOMAIN_NAME]" at bounding box center [384, 248] width 497 height 313
